Goal: Communication & Community: Answer question/provide support

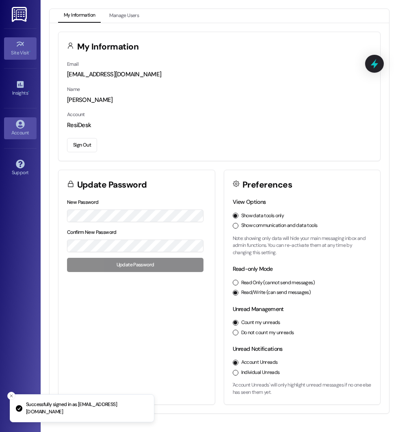
click at [10, 55] on div "Site Visit •" at bounding box center [20, 53] width 41 height 8
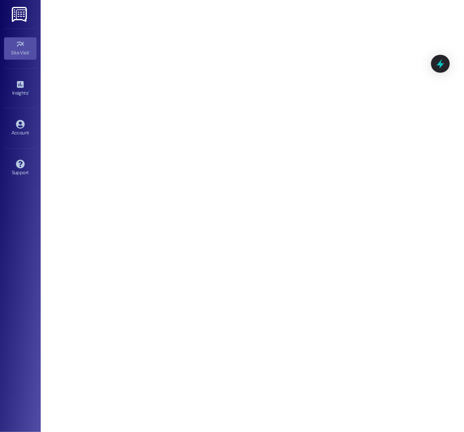
click at [17, 257] on div "Site Visit • Go to Site Visit Insights • Go to Insights Account Go to Account S…" at bounding box center [20, 216] width 41 height 432
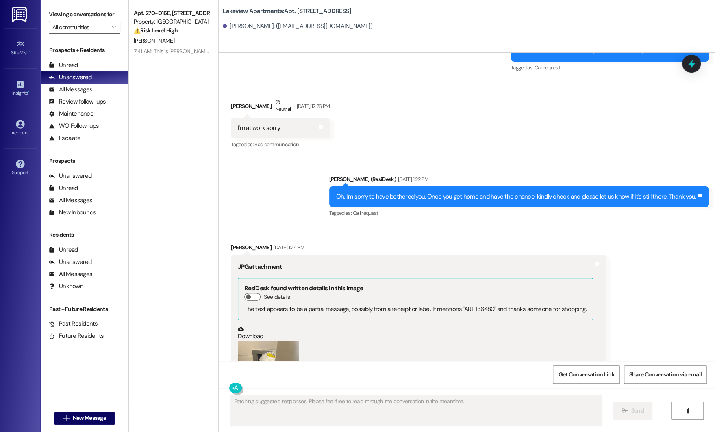
scroll to position [3536, 0]
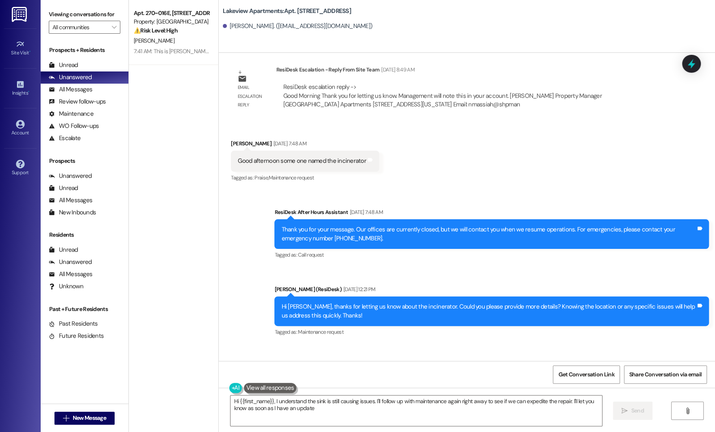
type textarea "Hi {{first_name}}, I understand the sink is still causing issues. I'll follow u…"
